Goal: Task Accomplishment & Management: Manage account settings

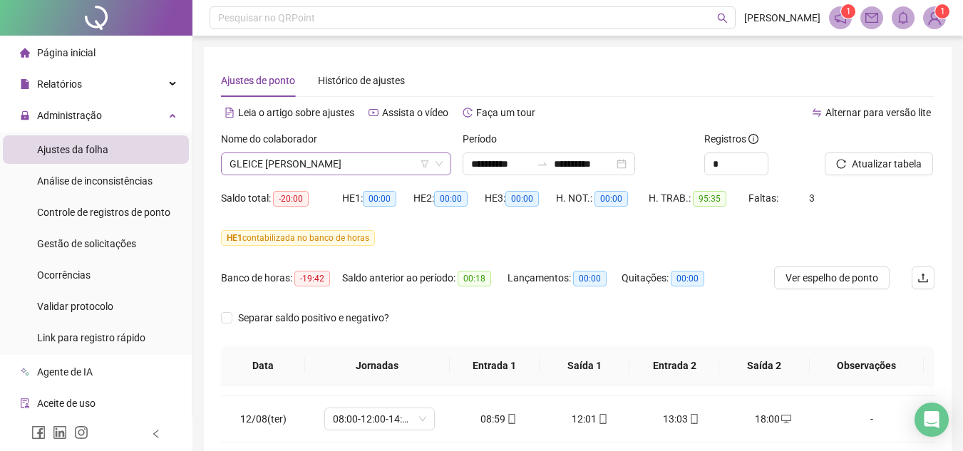
scroll to position [23, 0]
click at [383, 163] on span "GLEICE [PERSON_NAME]" at bounding box center [335, 163] width 213 height 21
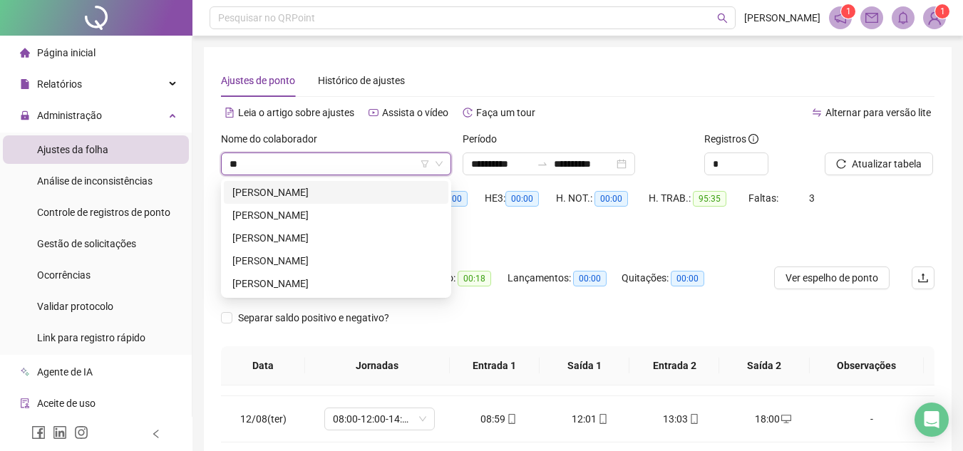
scroll to position [0, 0]
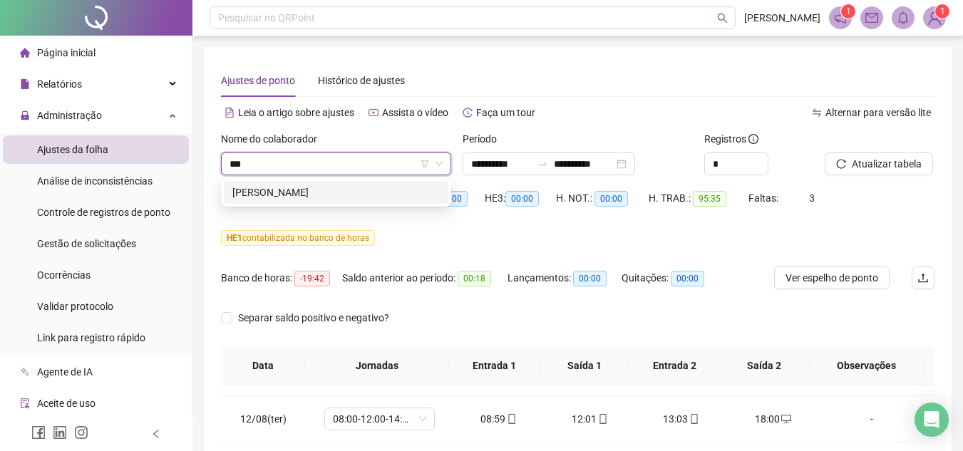
type input "****"
click at [298, 192] on div "[PERSON_NAME]" at bounding box center [335, 193] width 207 height 16
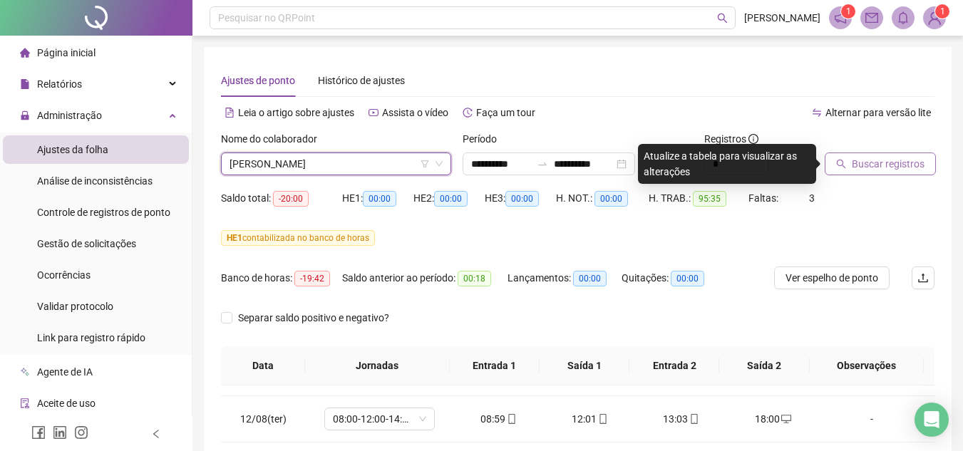
click at [834, 162] on button "Buscar registros" at bounding box center [879, 163] width 111 height 23
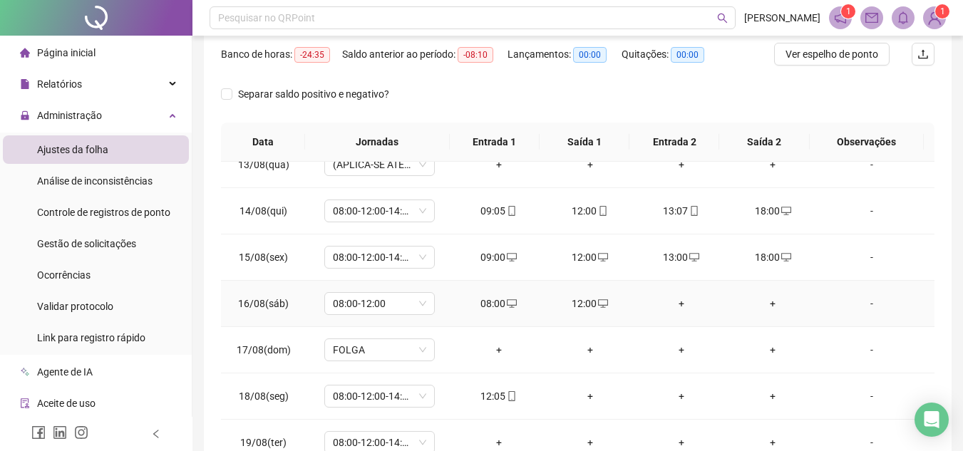
scroll to position [317, 0]
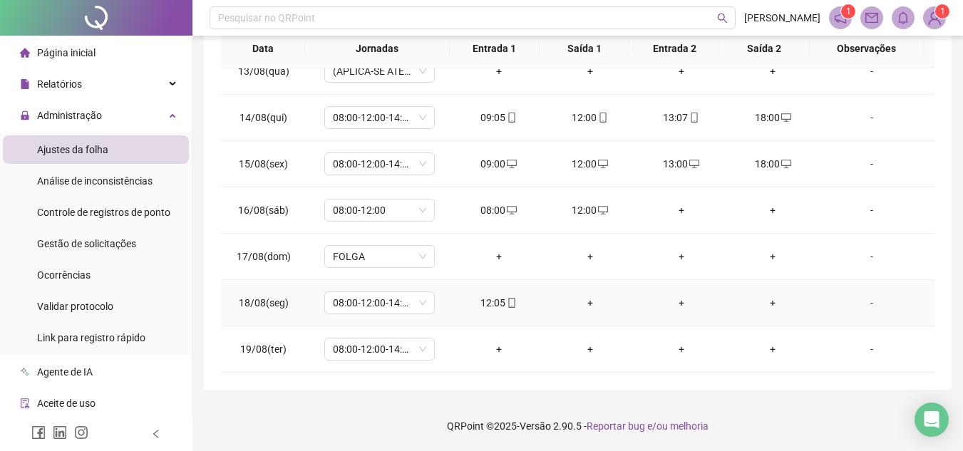
click at [583, 306] on div "+" at bounding box center [590, 303] width 68 height 16
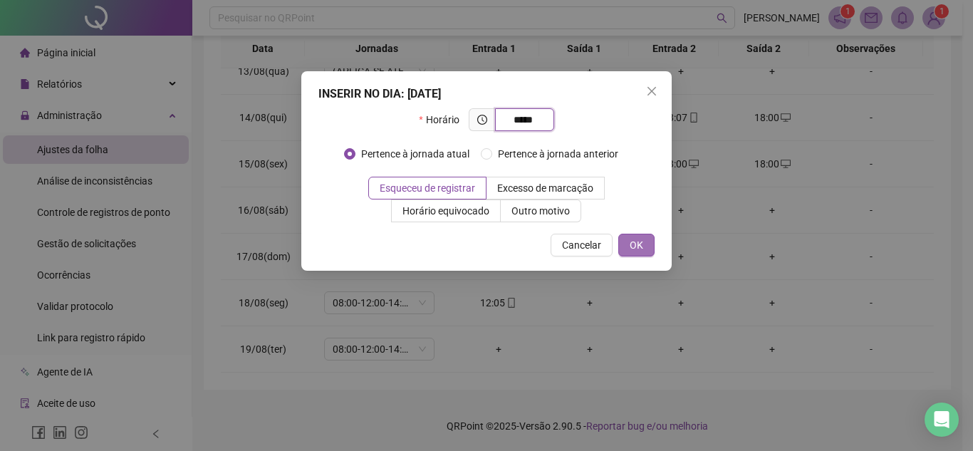
type input "*****"
click at [634, 244] on span "OK" at bounding box center [637, 245] width 14 height 16
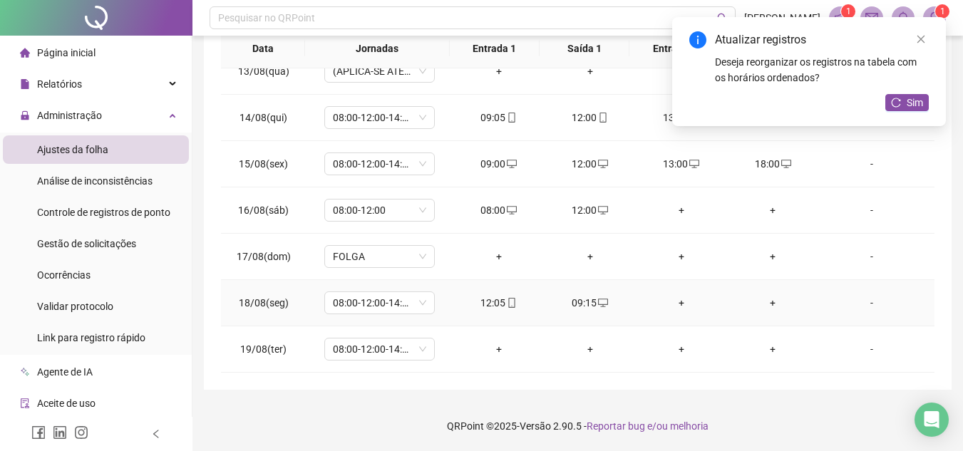
click at [673, 305] on div "+" at bounding box center [681, 303] width 68 height 16
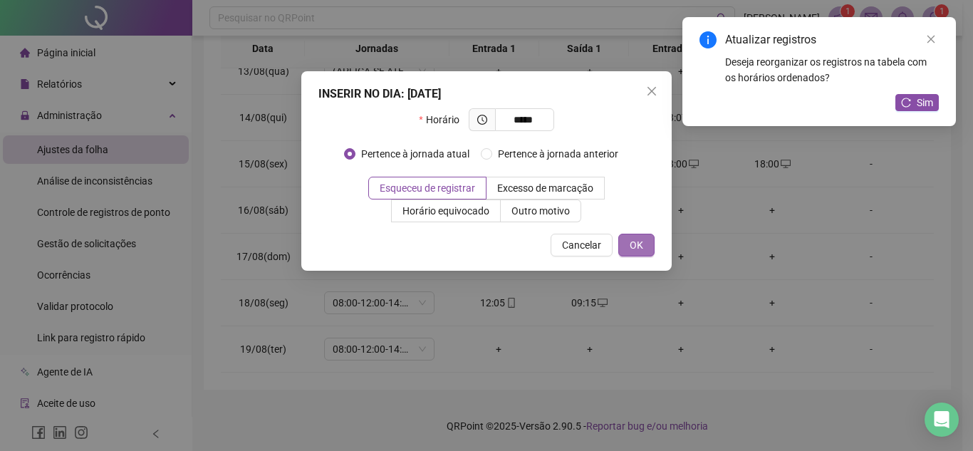
type input "*****"
click at [633, 247] on span "OK" at bounding box center [637, 245] width 14 height 16
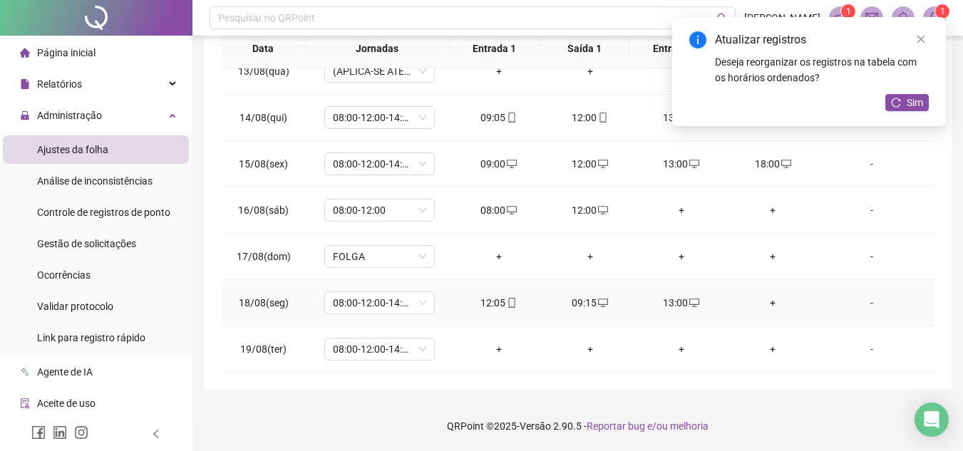
click at [766, 306] on div "+" at bounding box center [772, 303] width 68 height 16
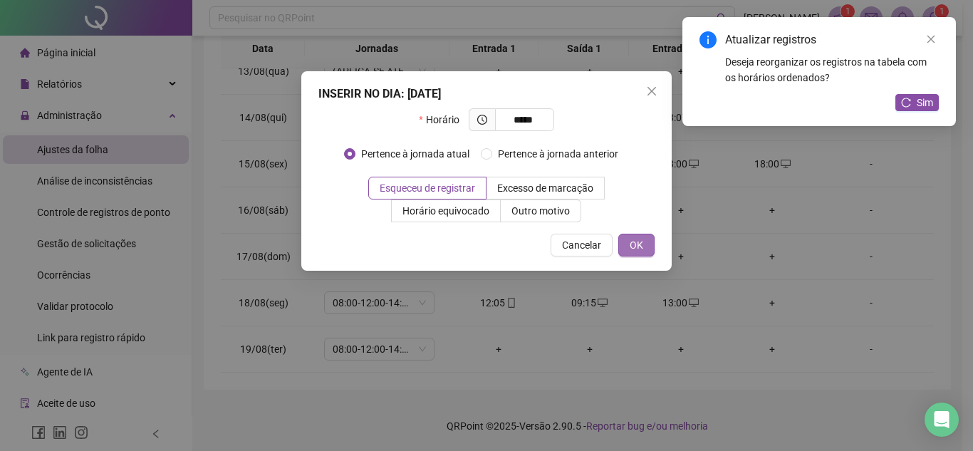
type input "*****"
click at [627, 242] on button "OK" at bounding box center [637, 245] width 36 height 23
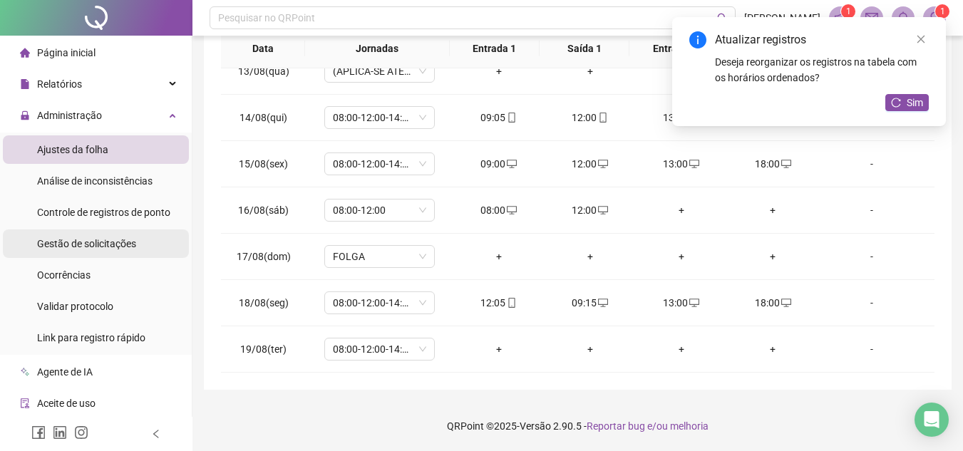
click at [128, 246] on span "Gestão de solicitações" at bounding box center [86, 243] width 99 height 11
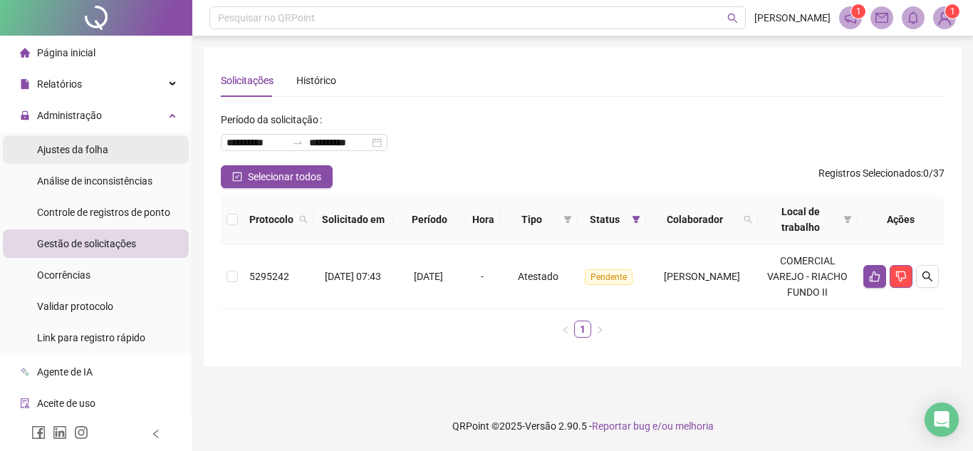
click at [93, 146] on span "Ajustes da folha" at bounding box center [72, 149] width 71 height 11
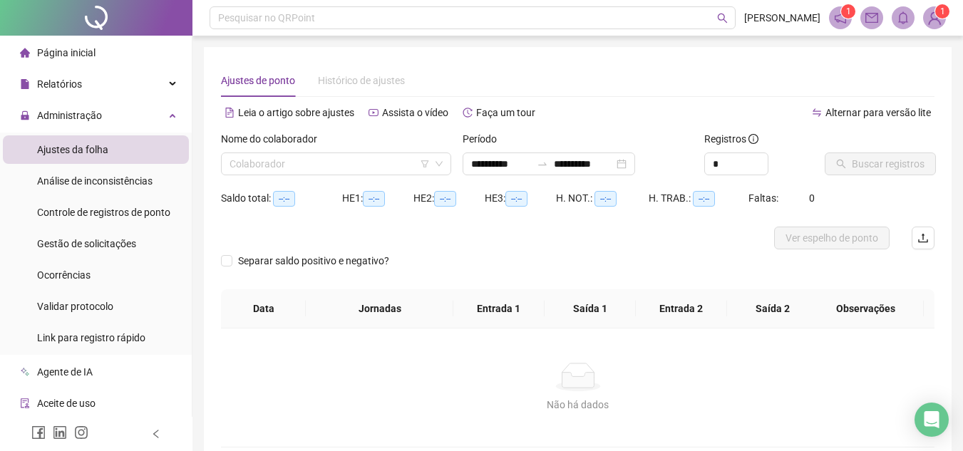
type input "**********"
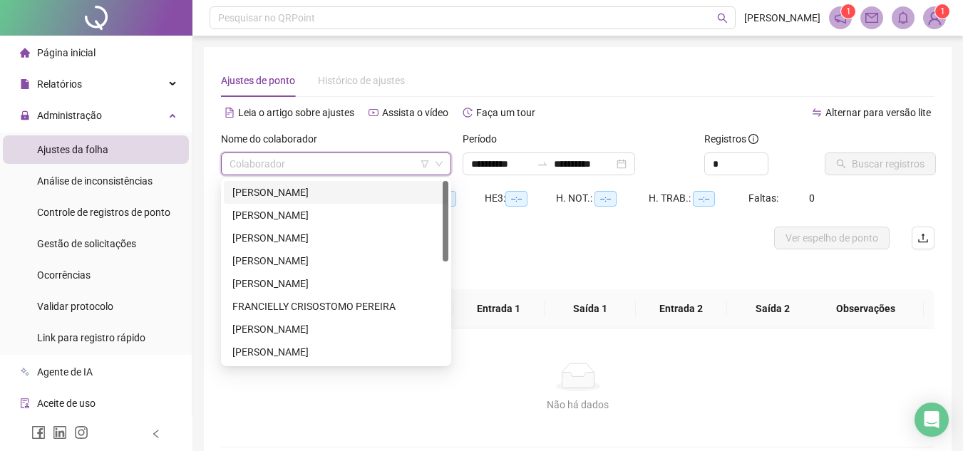
click at [281, 167] on input "search" at bounding box center [329, 163] width 200 height 21
click at [299, 189] on div "[PERSON_NAME]" at bounding box center [335, 193] width 207 height 16
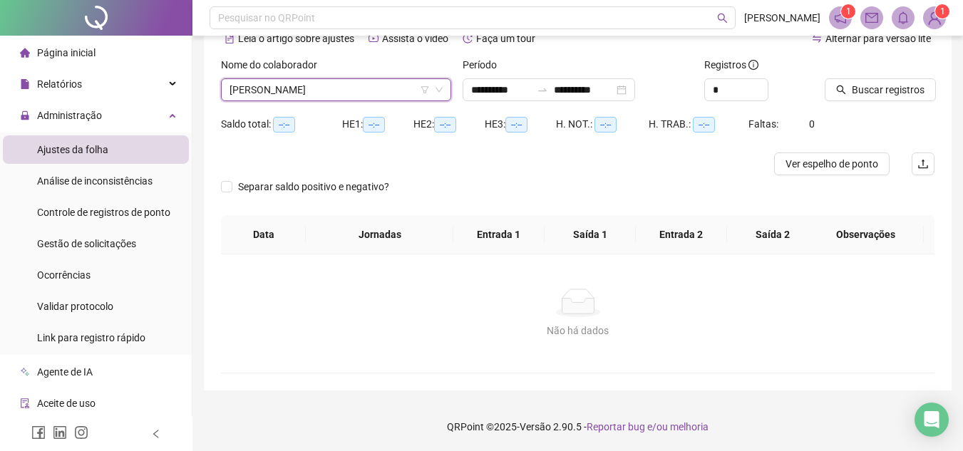
scroll to position [75, 0]
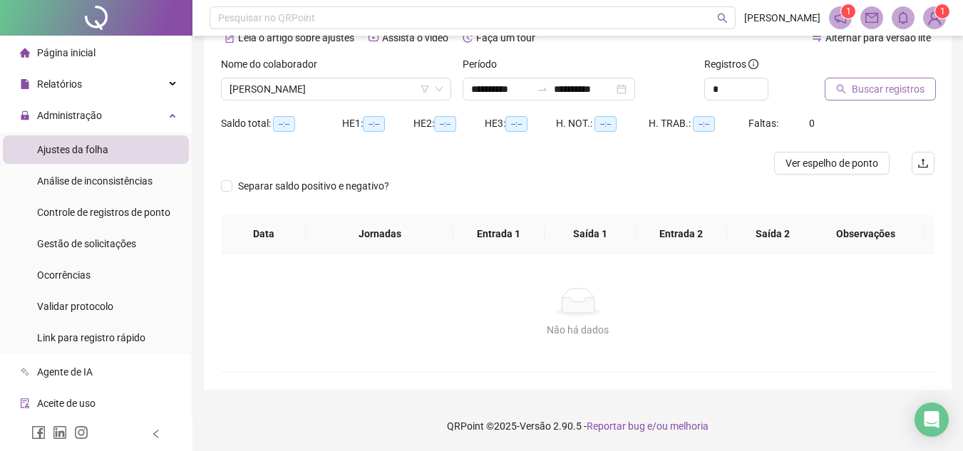
click at [891, 85] on span "Buscar registros" at bounding box center [888, 89] width 73 height 16
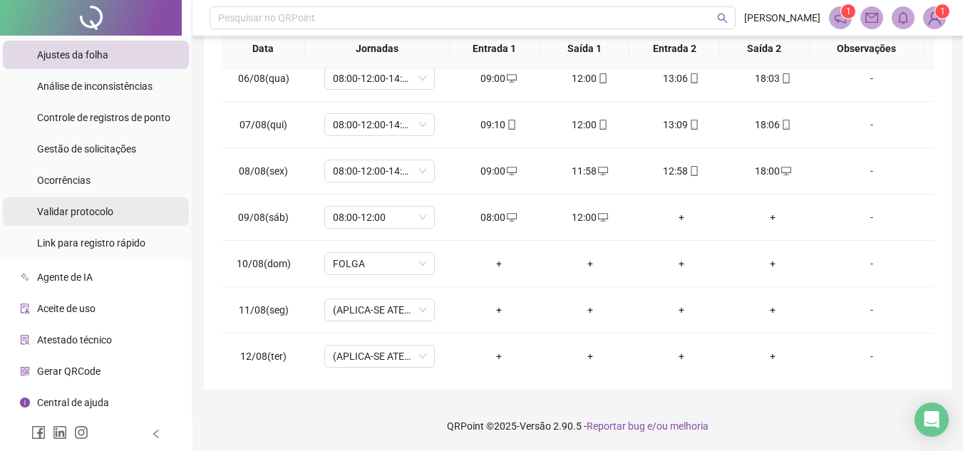
scroll to position [24, 0]
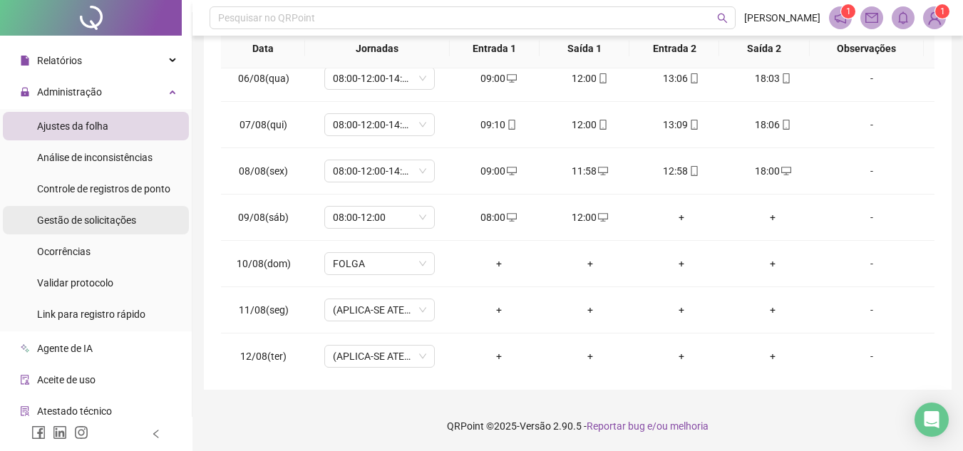
click at [112, 219] on span "Gestão de solicitações" at bounding box center [86, 219] width 99 height 11
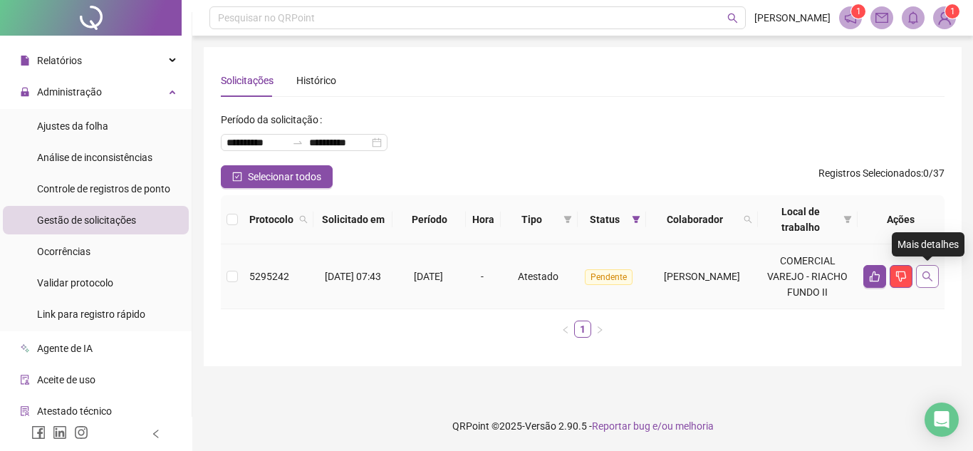
click at [925, 278] on icon "search" at bounding box center [928, 276] width 10 height 10
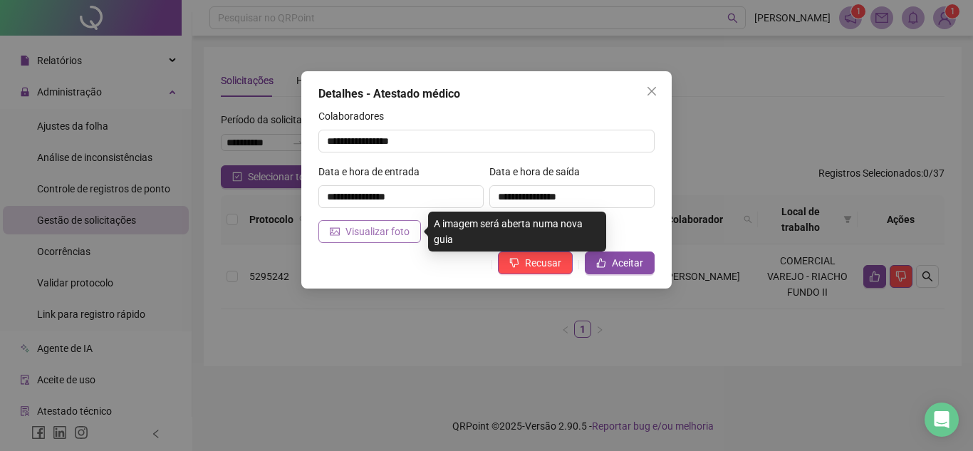
click at [369, 232] on span "Visualizar foto" at bounding box center [378, 232] width 64 height 16
